Goal: Use online tool/utility: Utilize a website feature to perform a specific function

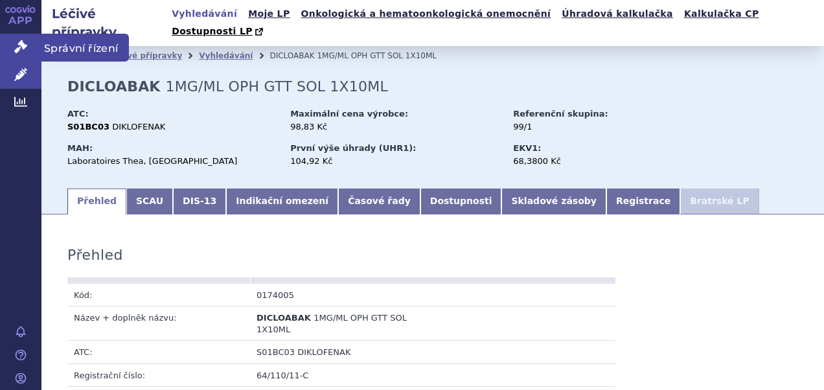
click at [19, 47] on icon at bounding box center [20, 46] width 13 height 13
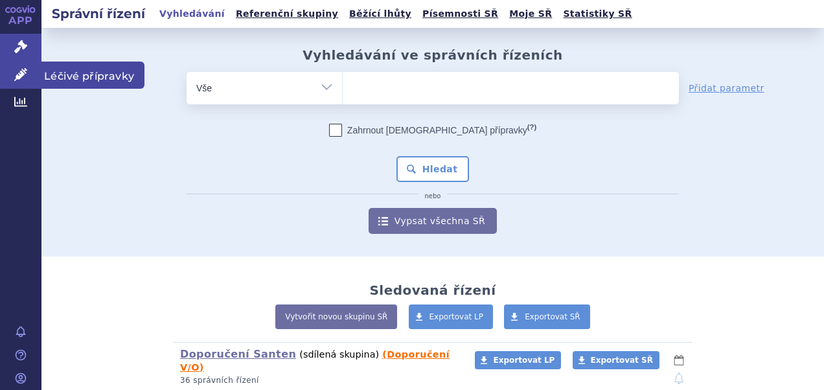
click at [22, 78] on icon at bounding box center [20, 74] width 13 height 13
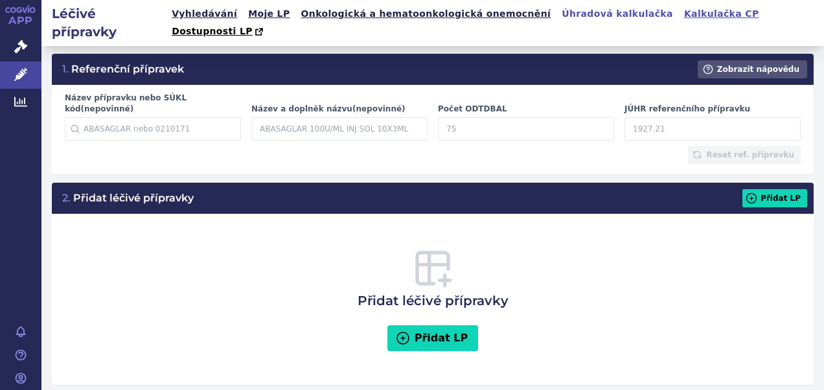
click at [681, 6] on link "Kalkulačka CP" at bounding box center [722, 13] width 83 height 17
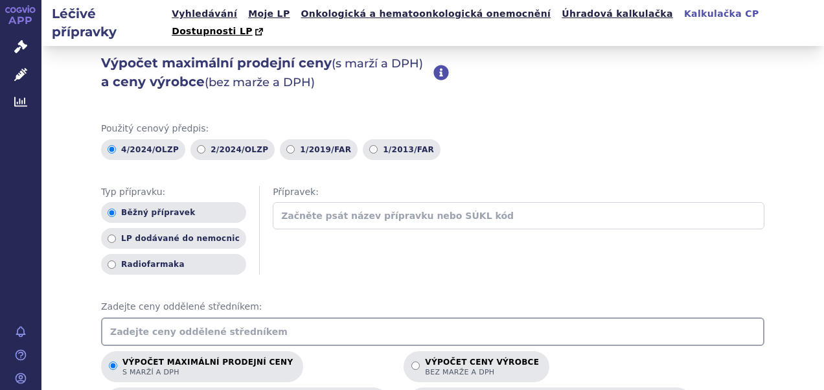
click at [211, 318] on input "text" at bounding box center [433, 332] width 664 height 29
type input "184.24"
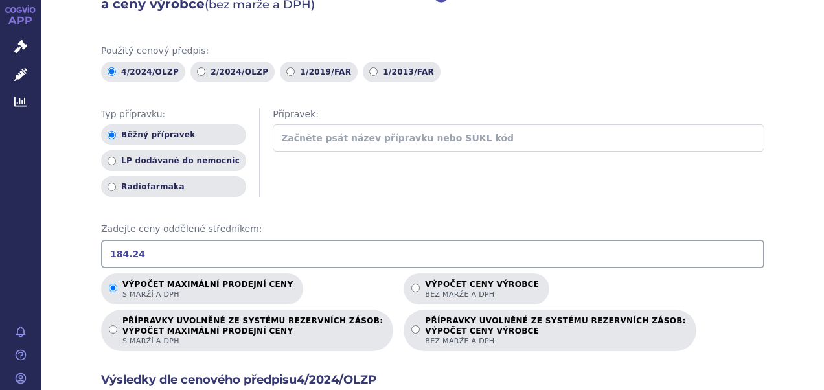
scroll to position [194, 0]
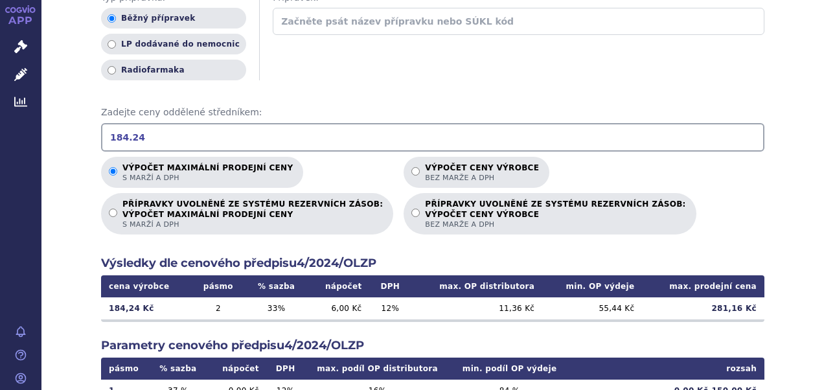
click at [657, 193] on div "Výpočet maximální prodejní ceny s marží a DPH Výpočet ceny výrobce bez marže a …" at bounding box center [433, 196] width 664 height 78
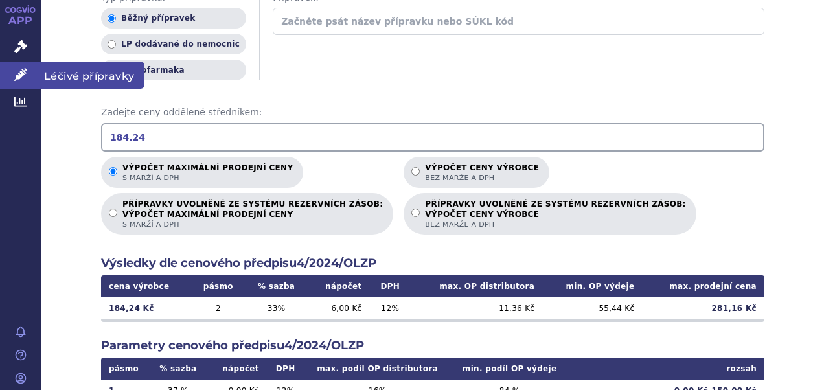
click at [91, 73] on span "Léčivé přípravky" at bounding box center [92, 75] width 103 height 27
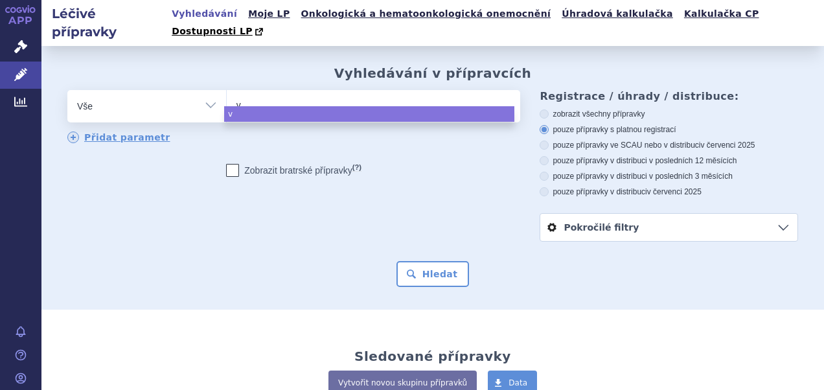
type input "vv"
type input "v"
type input "vi"
type input "viv"
type input "vivz"
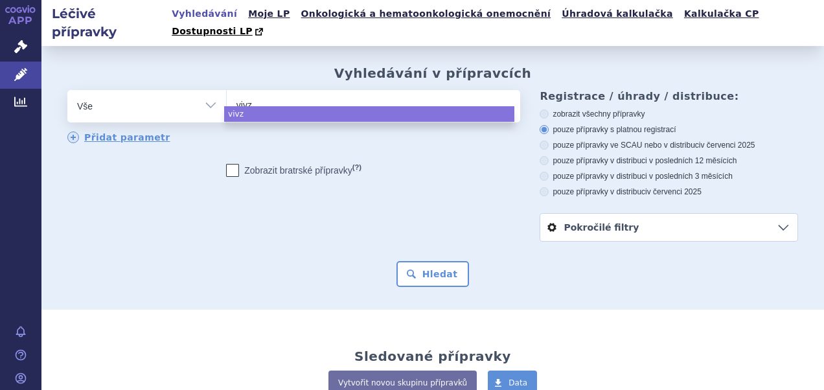
type input "vivzy"
type input "vivzye"
select select "vivzye"
